Goal: Task Accomplishment & Management: Manage account settings

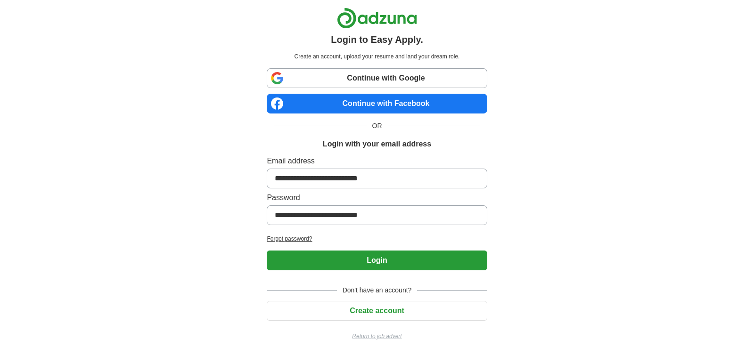
click at [359, 257] on button "Login" at bounding box center [377, 261] width 220 height 20
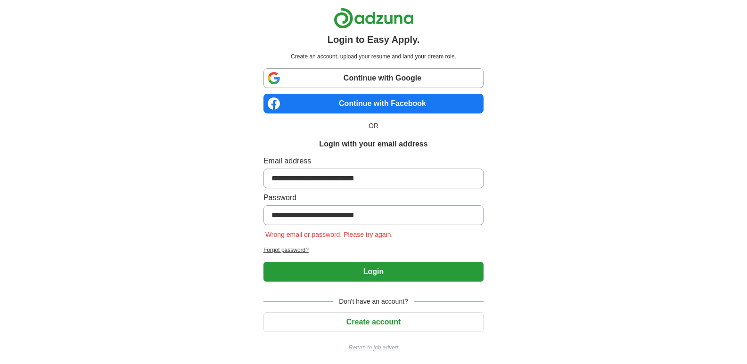
click at [349, 268] on button "Login" at bounding box center [373, 272] width 220 height 20
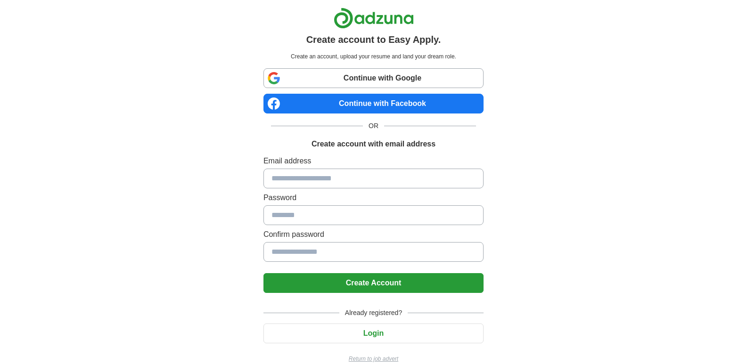
click at [337, 176] on input at bounding box center [373, 179] width 220 height 20
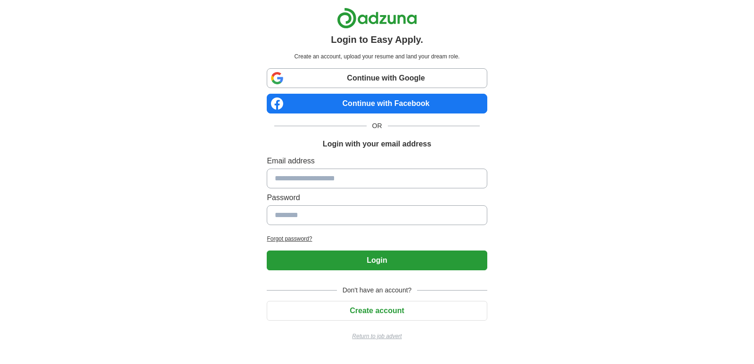
click at [369, 181] on input at bounding box center [377, 179] width 220 height 20
type input "**********"
click at [328, 73] on link "Continue with Google" at bounding box center [377, 78] width 220 height 20
click at [331, 179] on input at bounding box center [377, 179] width 220 height 20
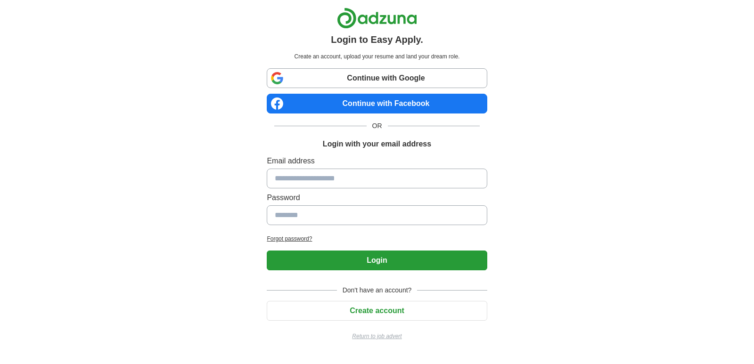
click at [325, 80] on link "Continue with Google" at bounding box center [377, 78] width 220 height 20
